Goal: Transaction & Acquisition: Subscribe to service/newsletter

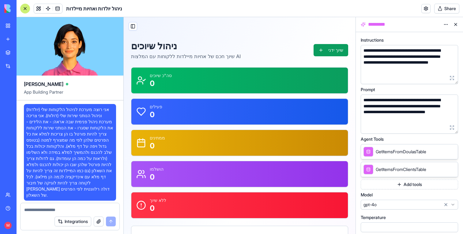
scroll to position [29474, 0]
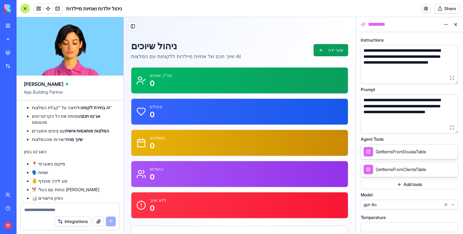
click at [11, 221] on div "M" at bounding box center [8, 225] width 13 height 17
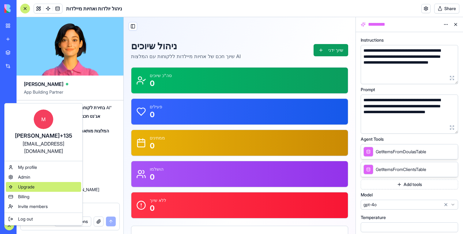
click at [24, 184] on span "Upgrade" at bounding box center [26, 187] width 17 height 6
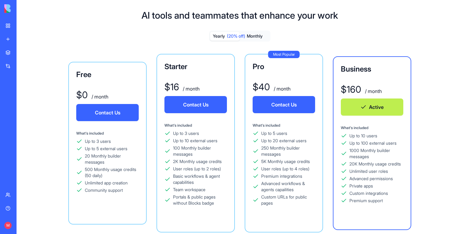
click at [271, 107] on button "Contact Us" at bounding box center [284, 104] width 62 height 17
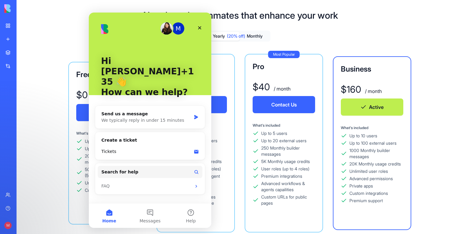
click at [327, 42] on div "Yearly (20% off) Monthly Free $ 0 / month Contact Us What's included Up to 3 us…" at bounding box center [239, 175] width 343 height 289
click at [261, 66] on div "Pro" at bounding box center [284, 67] width 62 height 10
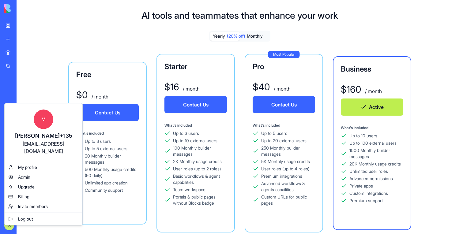
click at [56, 36] on html "BETA My workspace New app Marketplace Integrations Recent ניהול יולדות ואחיות מ…" at bounding box center [231, 117] width 463 height 234
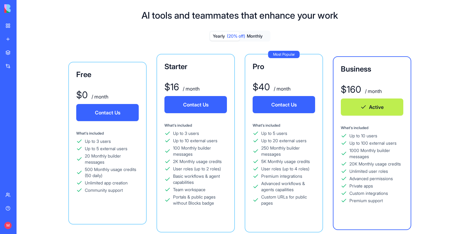
click at [259, 36] on button "Monthly" at bounding box center [255, 36] width 30 height 9
click at [261, 36] on button "Monthly" at bounding box center [255, 36] width 30 height 9
click at [353, 167] on div "20K Monthly usage credits" at bounding box center [374, 164] width 51 height 6
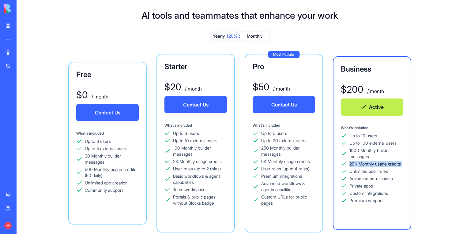
click at [364, 29] on div "AI tools and teammates that enhance your work Yearly (20% off) Monthly Free $ 0…" at bounding box center [240, 165] width 447 height 330
